Goal: Check status: Check status

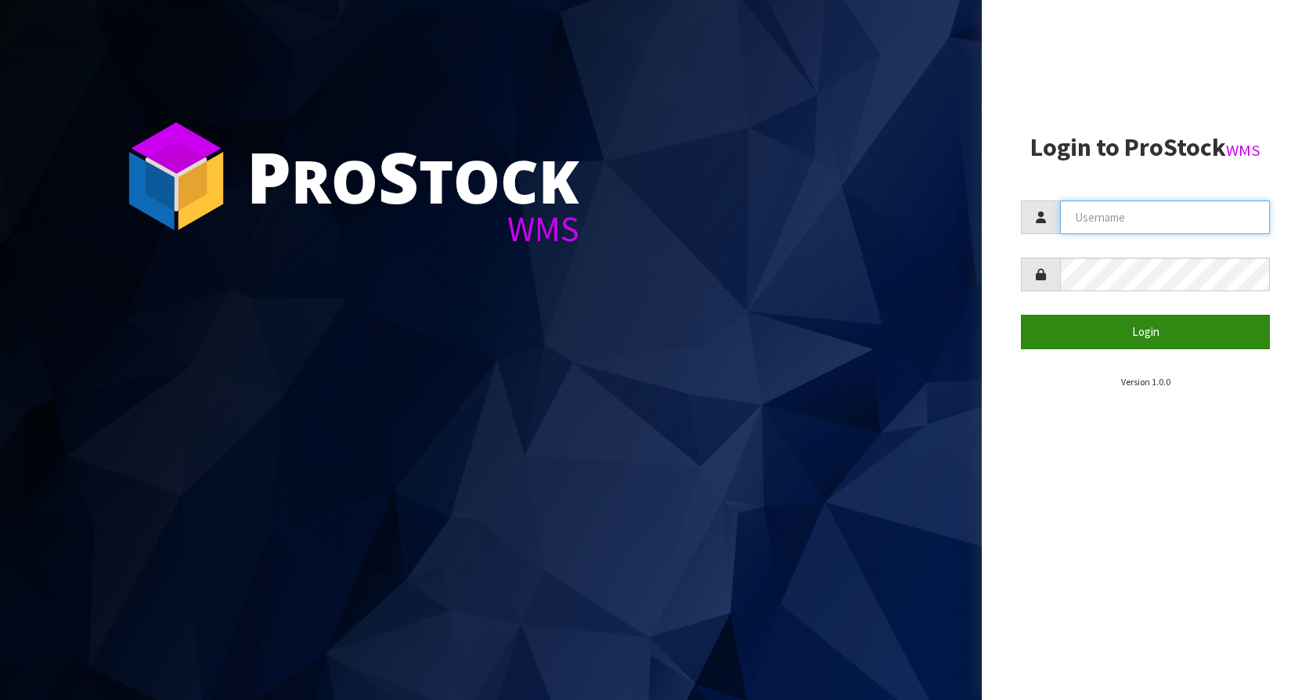
type input "KitchenAid"
click at [1114, 330] on button "Login" at bounding box center [1145, 332] width 249 height 34
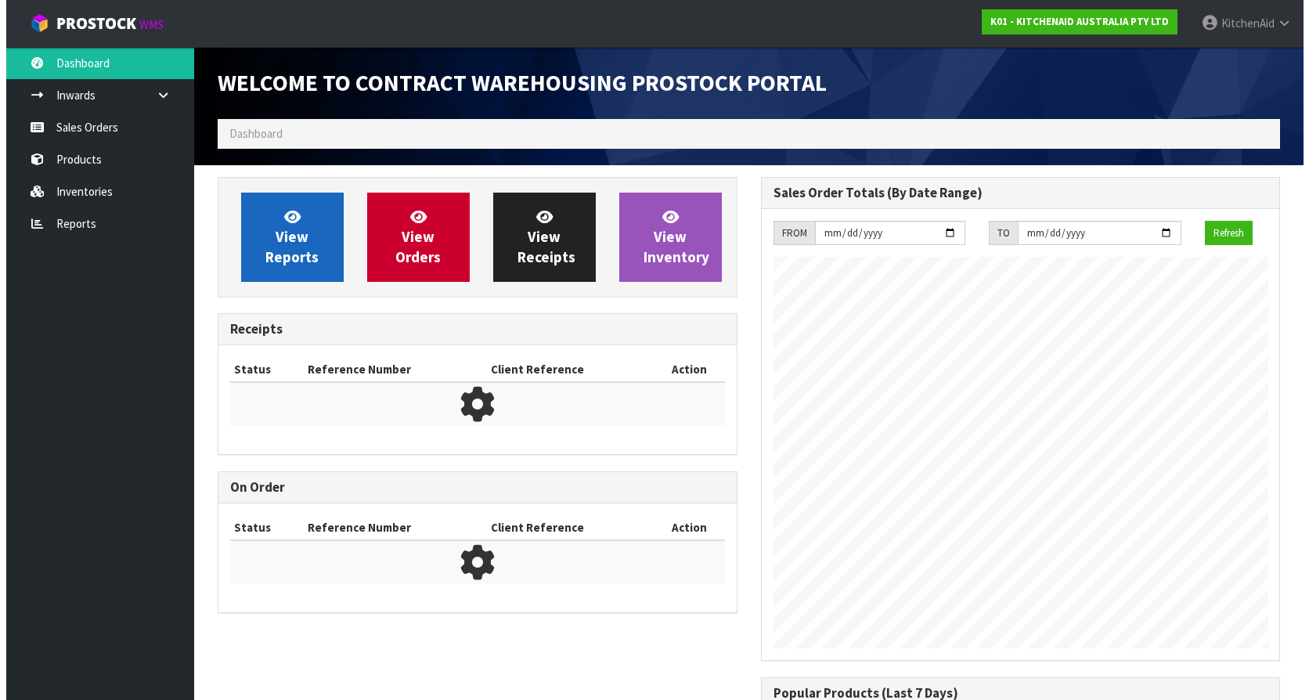
scroll to position [868, 542]
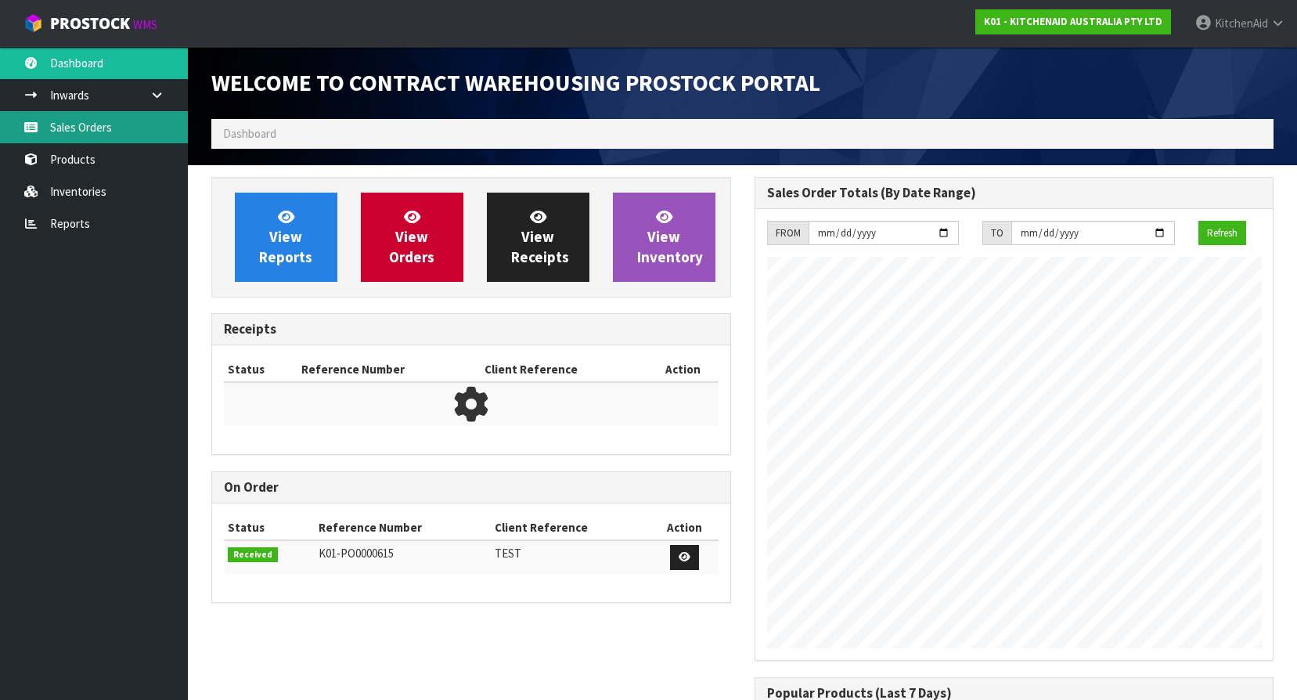
click at [73, 124] on link "Sales Orders" at bounding box center [94, 127] width 188 height 32
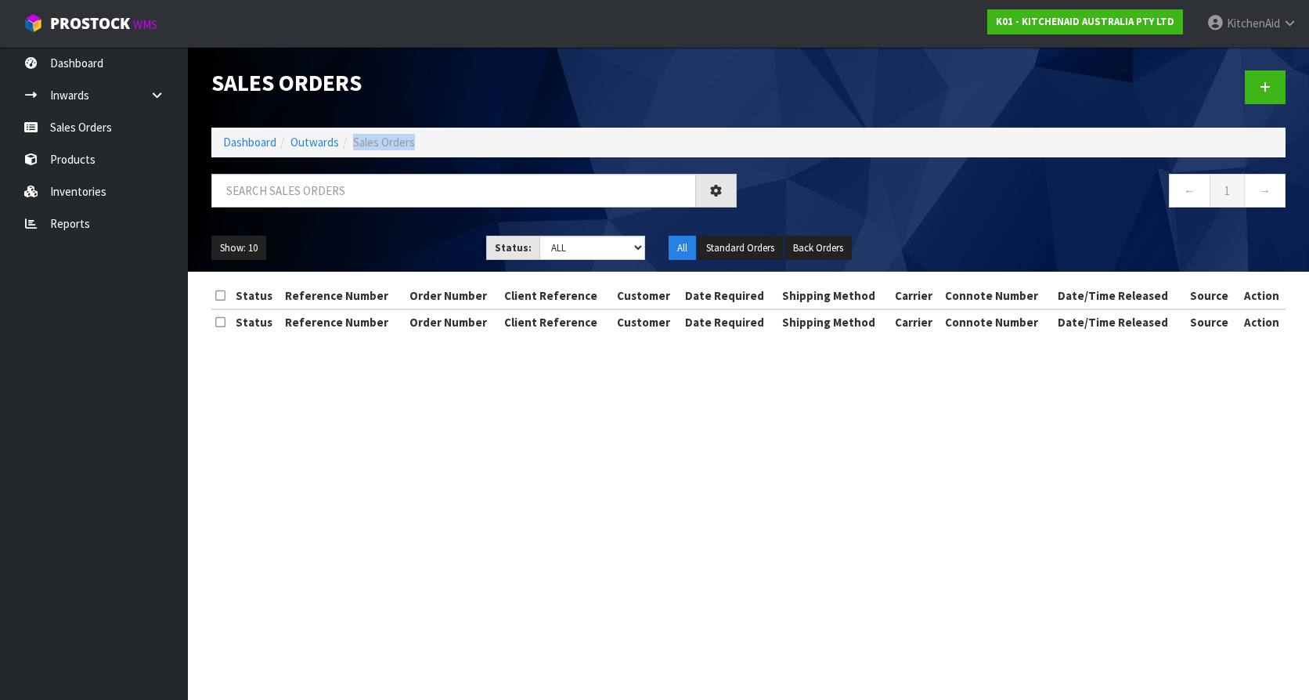
click at [348, 156] on ol "Dashboard Outwards Sales Orders" at bounding box center [748, 142] width 1074 height 29
drag, startPoint x: 312, startPoint y: 169, endPoint x: 290, endPoint y: 194, distance: 32.8
click at [290, 193] on input "text" at bounding box center [453, 191] width 485 height 34
paste input "64051554025835"
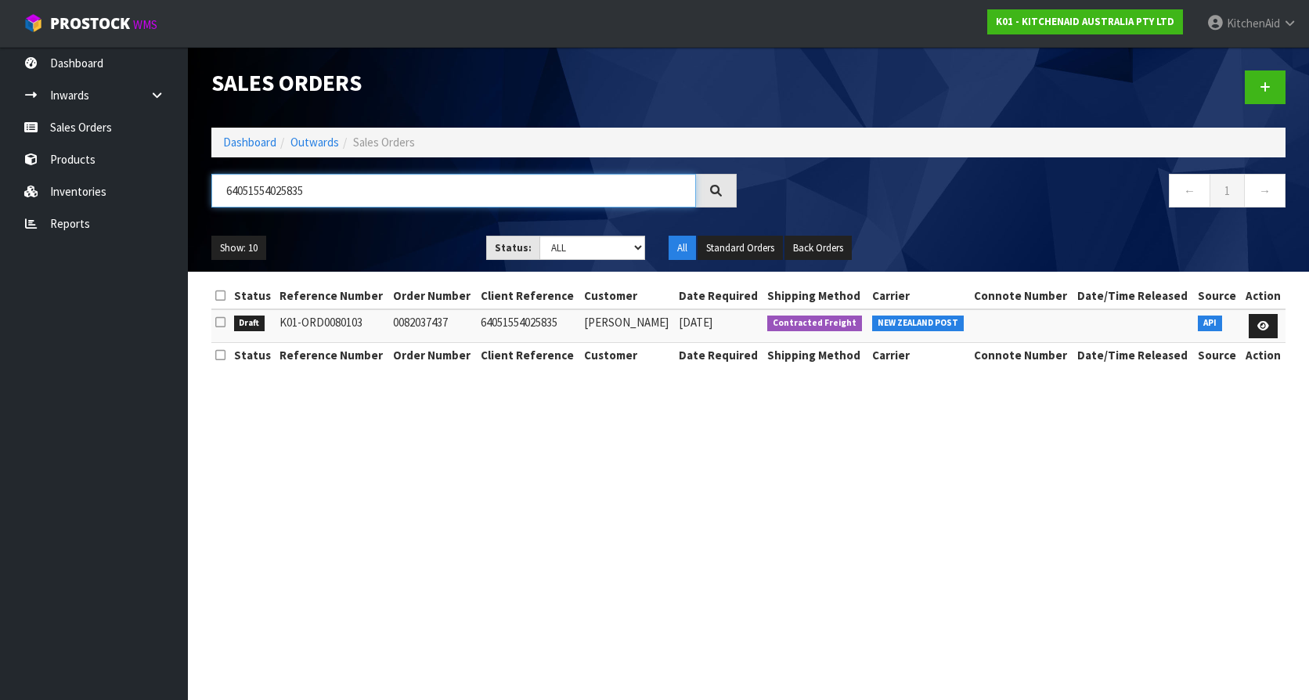
type input "64051554025835"
click at [426, 321] on td "0082037437" at bounding box center [433, 326] width 88 height 34
drag, startPoint x: 426, startPoint y: 321, endPoint x: 521, endPoint y: 320, distance: 94.7
click at [521, 320] on td "64051554025835" at bounding box center [528, 326] width 103 height 34
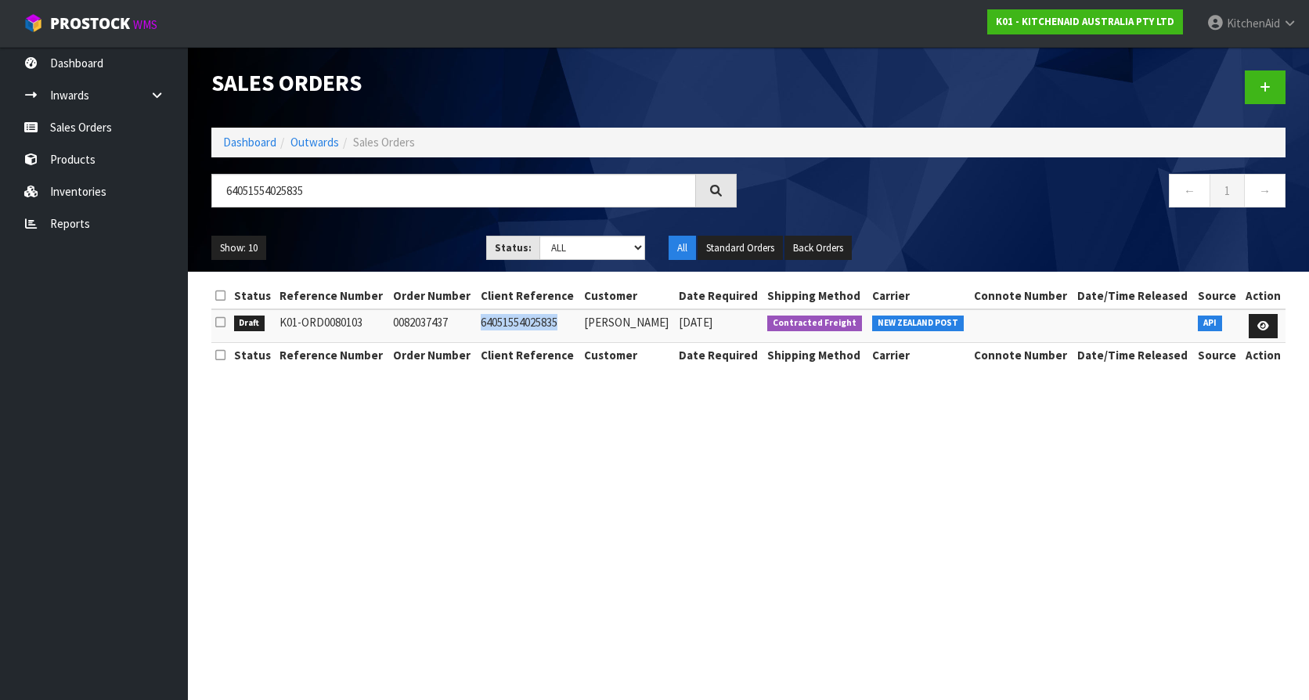
click at [521, 319] on td "64051554025835" at bounding box center [528, 326] width 103 height 34
copy td "64051554025835"
click at [80, 126] on link "Sales Orders" at bounding box center [94, 127] width 188 height 32
click at [81, 167] on link "Products" at bounding box center [94, 159] width 188 height 32
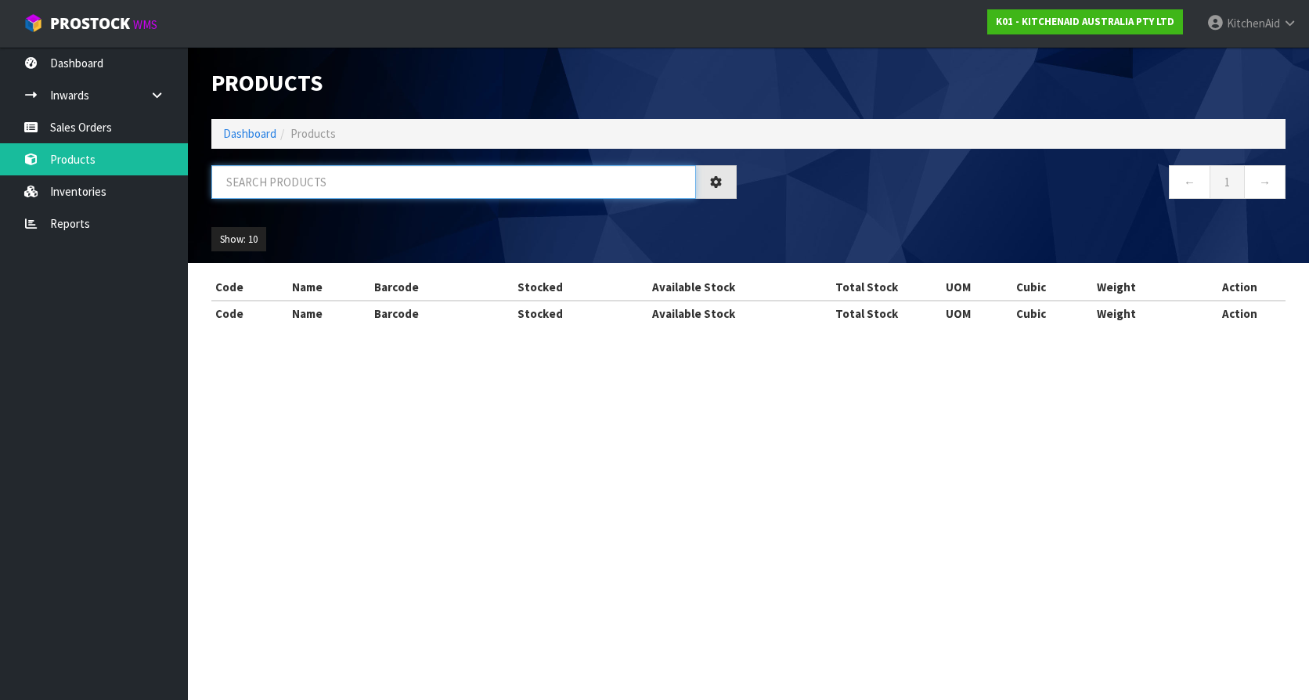
click at [348, 197] on input "text" at bounding box center [453, 182] width 485 height 34
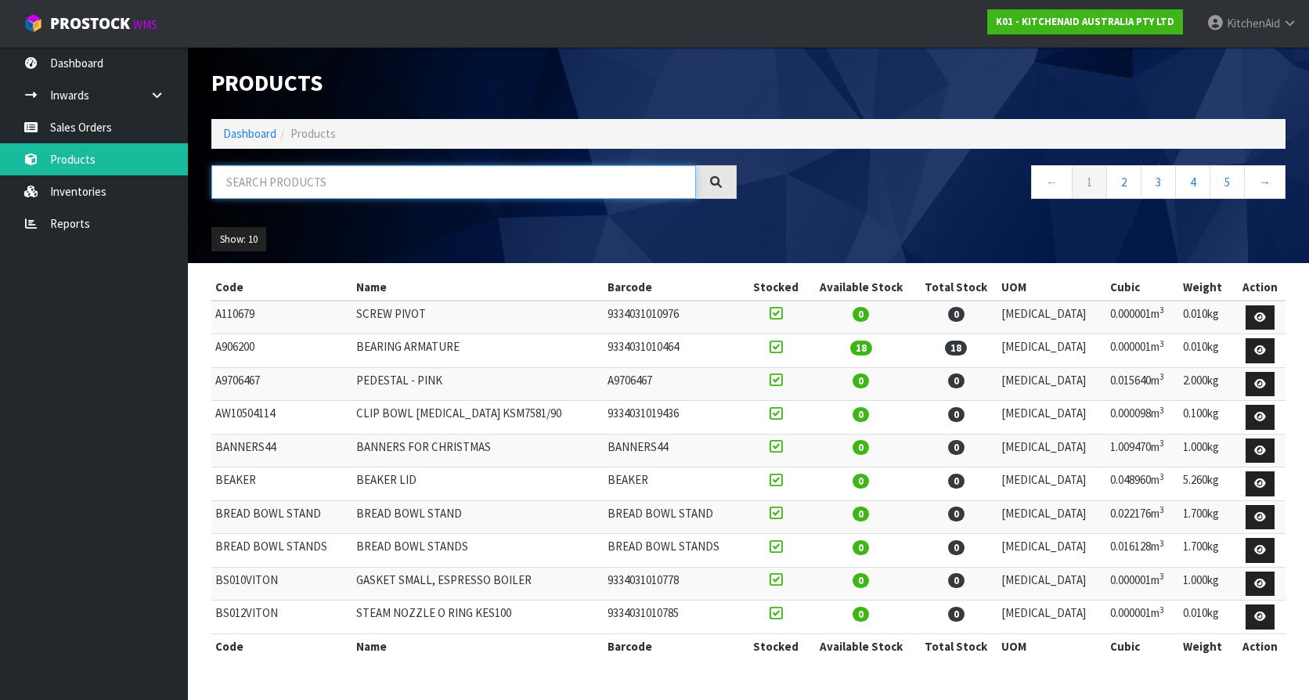
paste input "KFE5T"
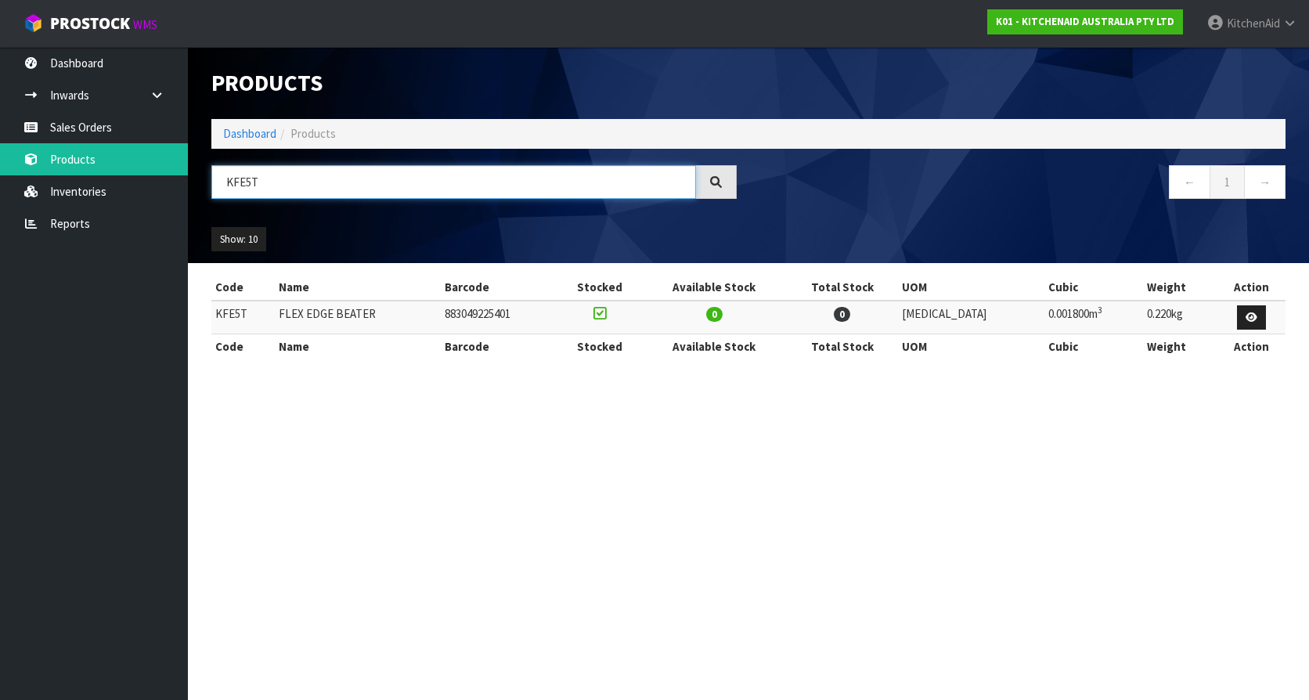
type input "KFE5T"
